Goal: Task Accomplishment & Management: Use online tool/utility

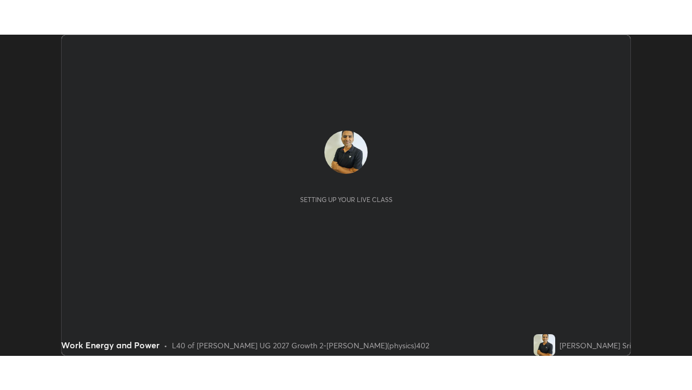
scroll to position [321, 692]
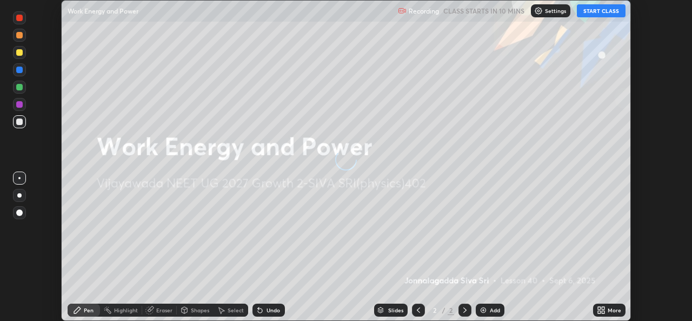
click at [595, 11] on button "START CLASS" at bounding box center [601, 10] width 49 height 13
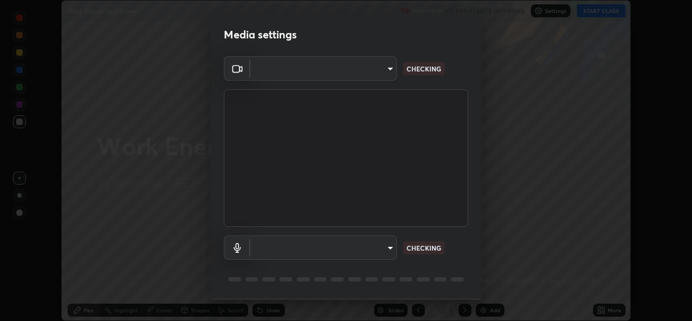
type input "03d5b1e328775286ef50ca9e691cdbc5b29e44cb463622e7fe7d5ef11c4b5cfc"
type input "9080ea21262a1208b49227341c5686703e049f6195c63710bc332f29cf707cad"
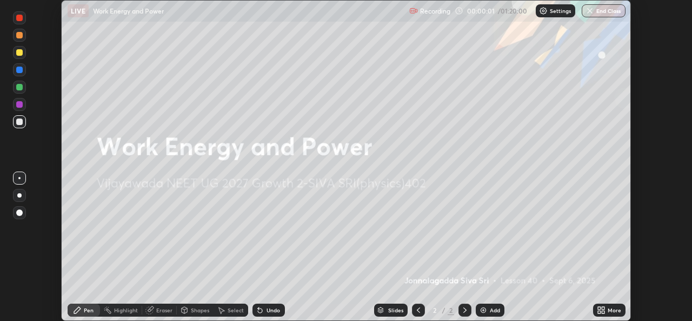
click at [604, 308] on icon at bounding box center [603, 308] width 3 height 3
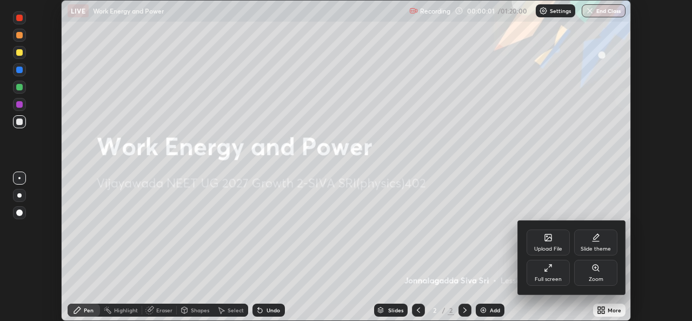
click at [558, 277] on div "Full screen" at bounding box center [548, 278] width 27 height 5
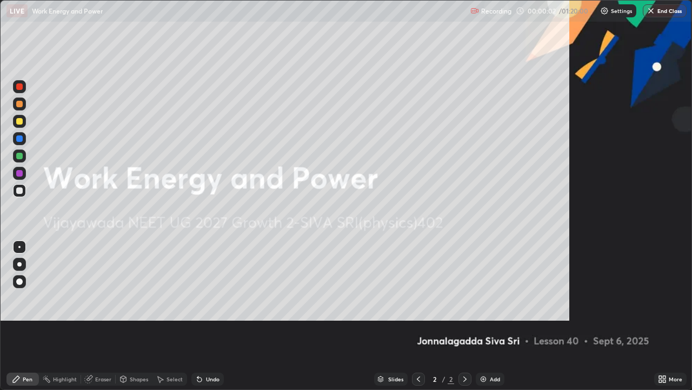
scroll to position [390, 692]
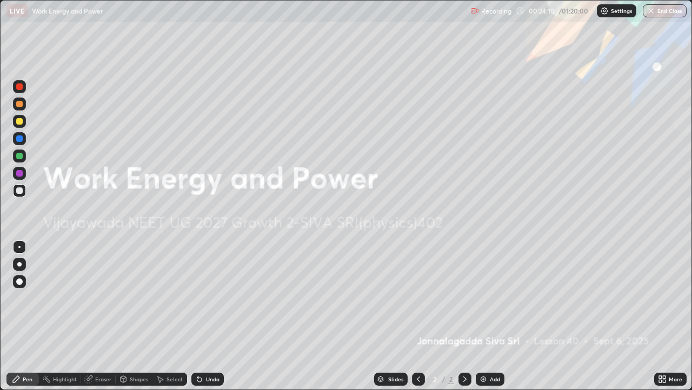
click at [486, 320] on img at bounding box center [483, 378] width 9 height 9
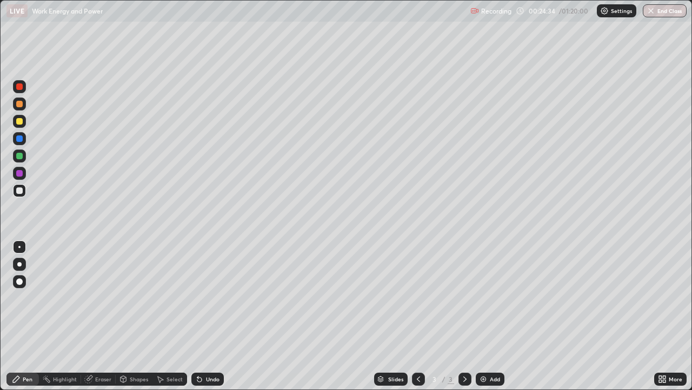
click at [91, 320] on icon at bounding box center [90, 377] width 6 height 5
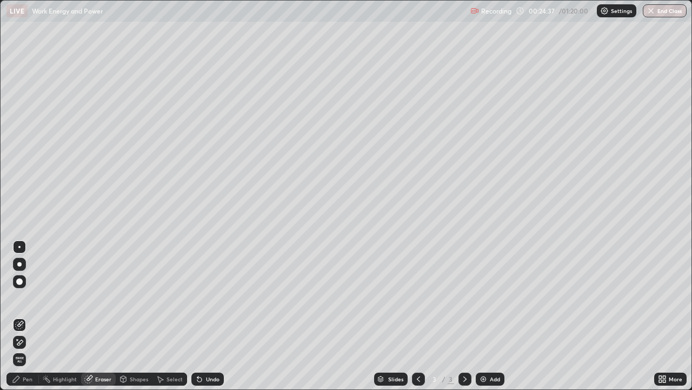
click at [24, 320] on div "Pen" at bounding box center [28, 378] width 10 height 5
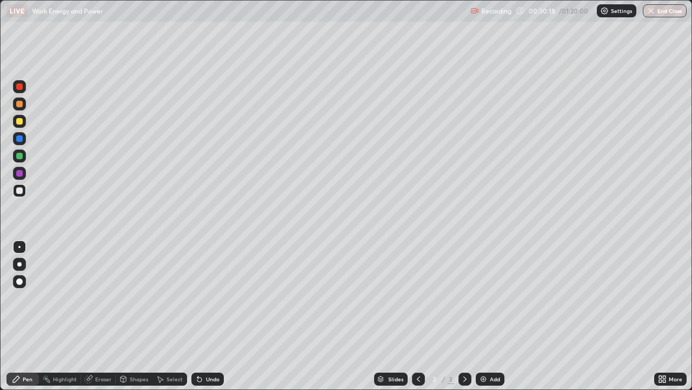
click at [483, 320] on img at bounding box center [483, 378] width 9 height 9
click at [20, 121] on div at bounding box center [19, 121] width 6 height 6
click at [96, 320] on div "Eraser" at bounding box center [103, 378] width 16 height 5
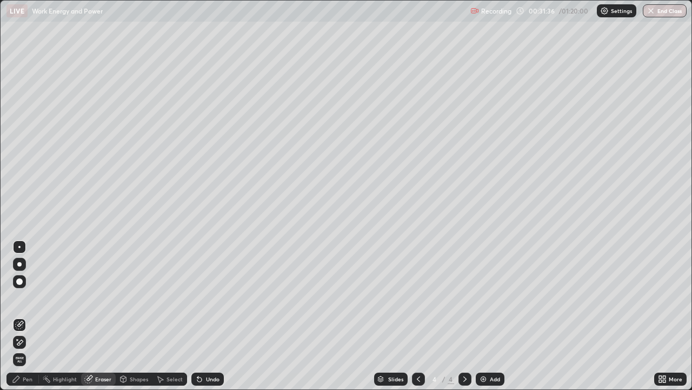
click at [25, 320] on div "Pen" at bounding box center [28, 378] width 10 height 5
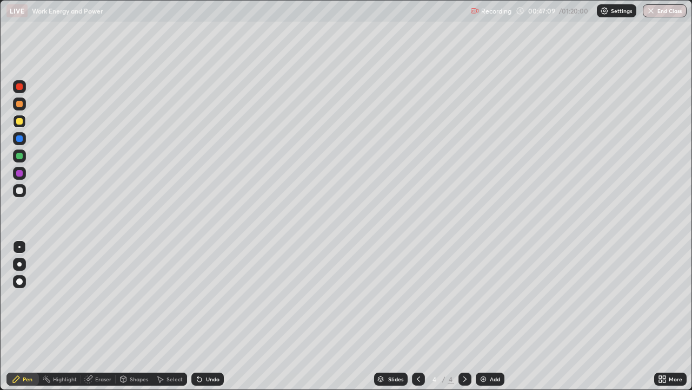
click at [482, 320] on img at bounding box center [483, 378] width 9 height 9
click at [20, 188] on div at bounding box center [19, 190] width 6 height 6
click at [18, 121] on div at bounding box center [19, 121] width 6 height 6
click at [483, 320] on img at bounding box center [483, 378] width 9 height 9
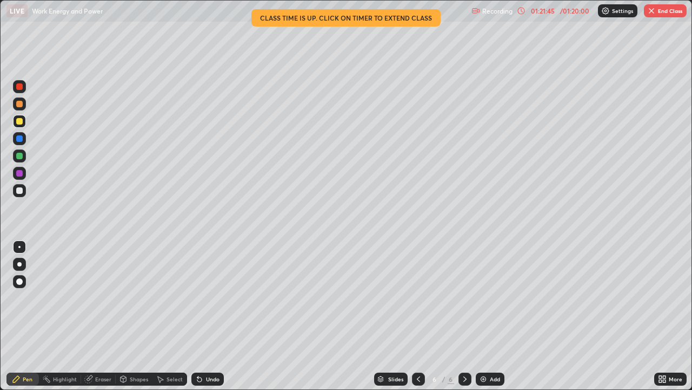
click at [651, 12] on img "button" at bounding box center [652, 10] width 9 height 9
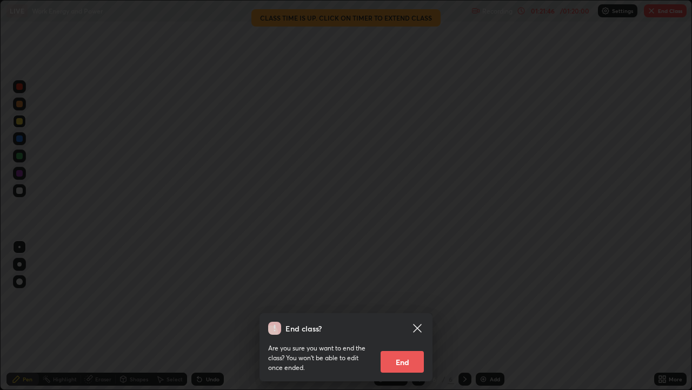
click at [406, 320] on button "End" at bounding box center [402, 362] width 43 height 22
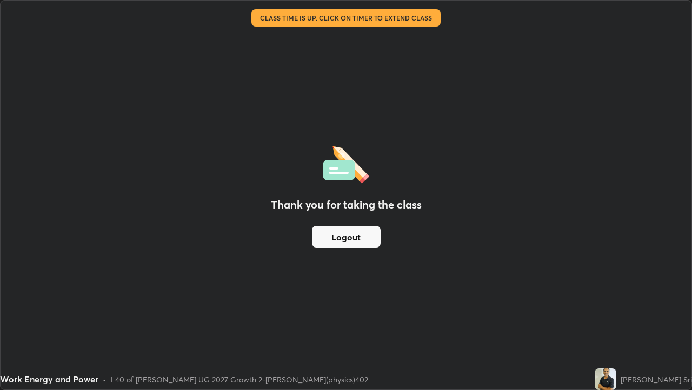
click at [365, 237] on button "Logout" at bounding box center [346, 237] width 69 height 22
click at [362, 242] on button "Logout" at bounding box center [346, 237] width 69 height 22
